Goal: Find specific page/section: Find specific page/section

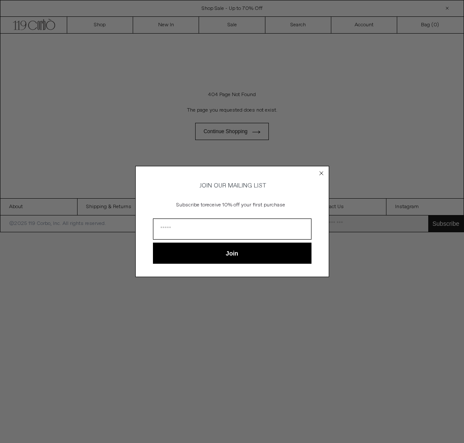
click at [322, 169] on circle "Close dialog" at bounding box center [321, 173] width 8 height 8
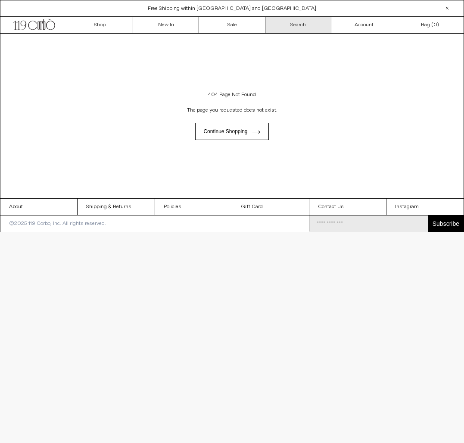
click at [313, 25] on link "Search" at bounding box center [298, 25] width 66 height 16
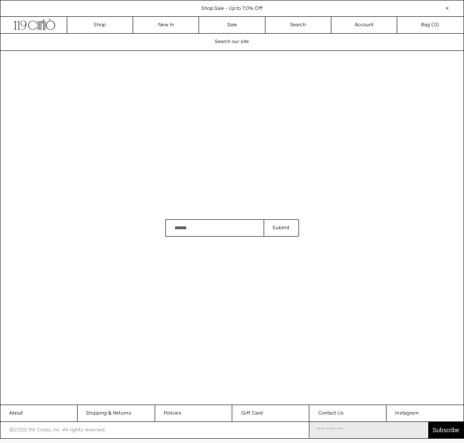
click at [238, 43] on span "Search our site" at bounding box center [232, 41] width 34 height 7
click at [228, 42] on span "Search our site" at bounding box center [232, 41] width 34 height 7
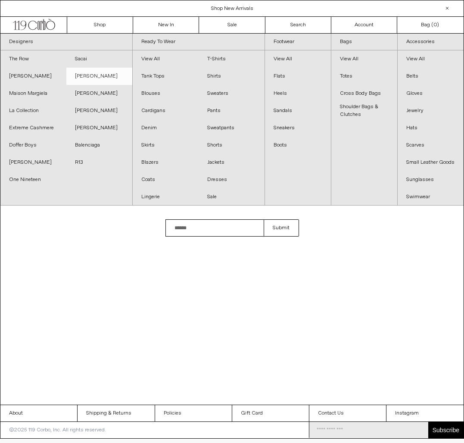
click at [103, 81] on link "[PERSON_NAME]" at bounding box center [99, 76] width 66 height 17
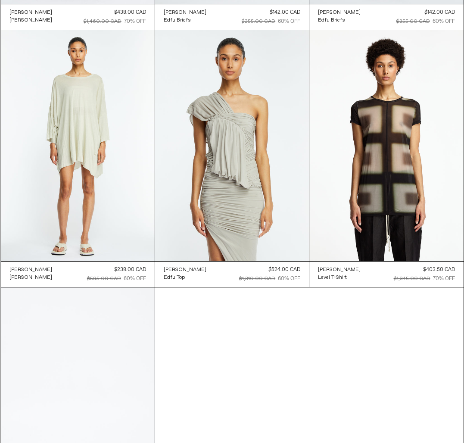
scroll to position [3634, 0]
